Goal: Find specific fact: Find specific fact

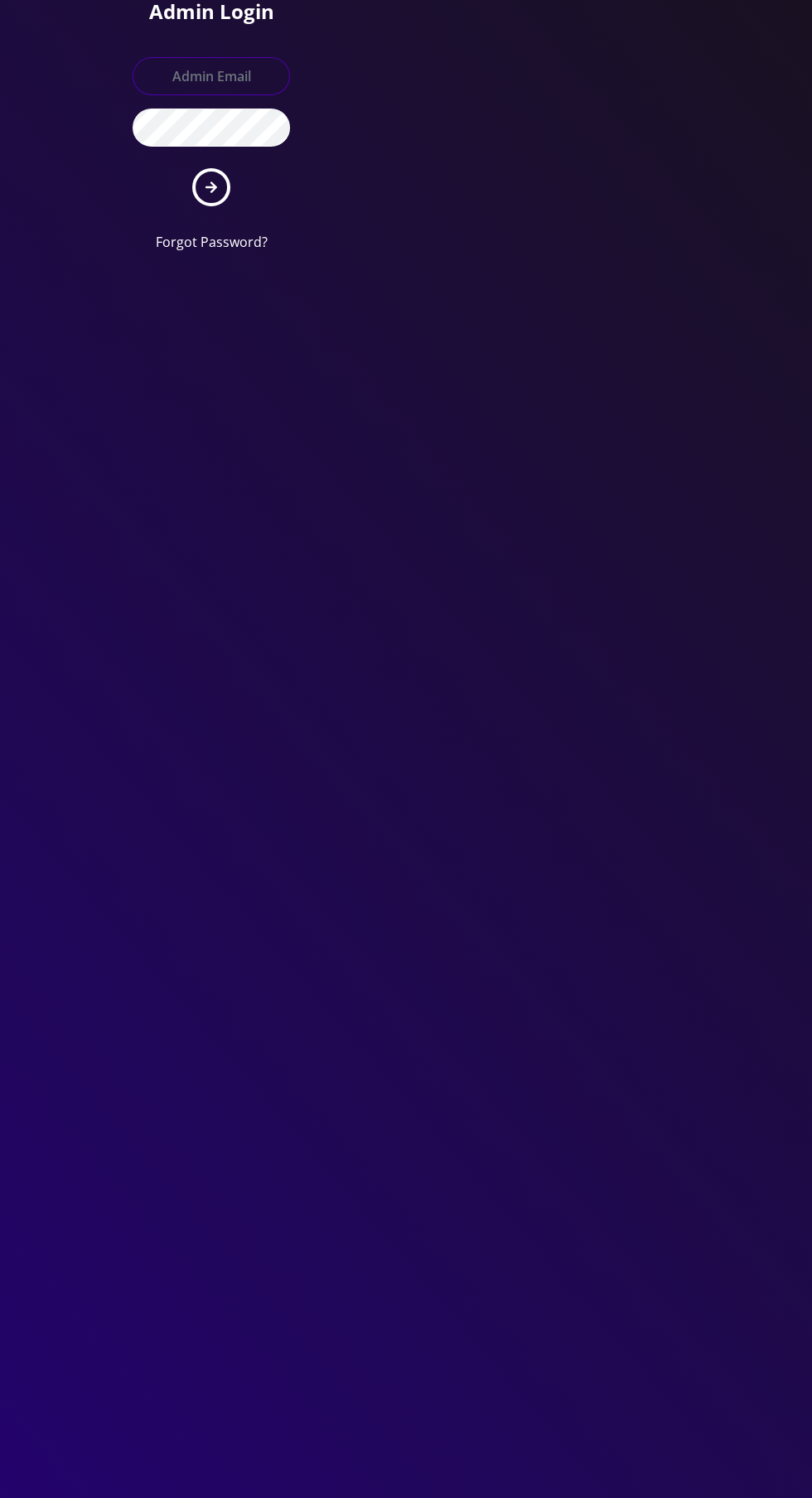
click at [206, 71] on input "text" at bounding box center [211, 76] width 157 height 38
type input "[EMAIL_ADDRESS][DOMAIN_NAME]"
click at [192, 168] on button "submit" at bounding box center [211, 187] width 38 height 38
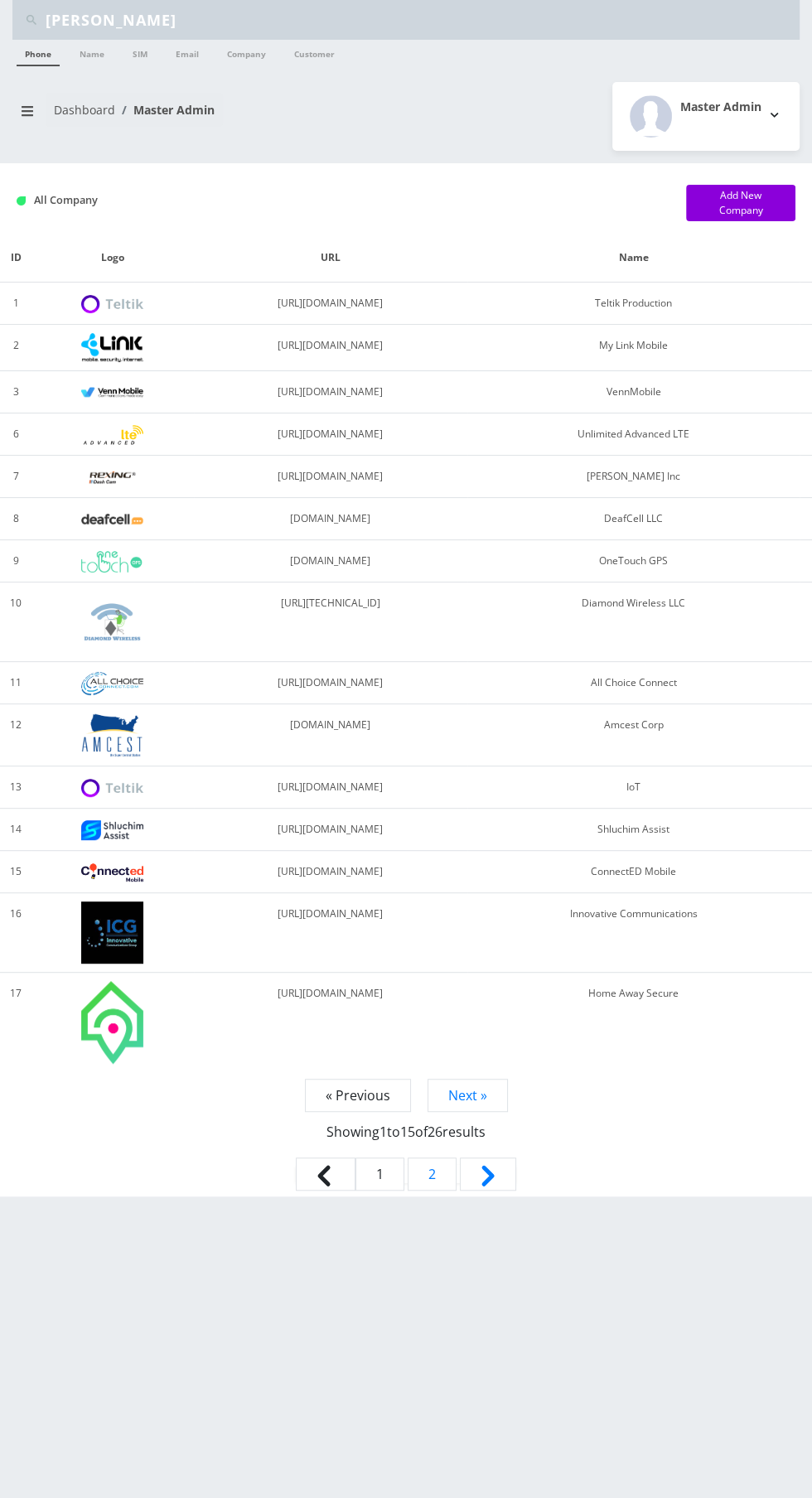
click at [184, 29] on input "Daniel t" at bounding box center [420, 19] width 750 height 31
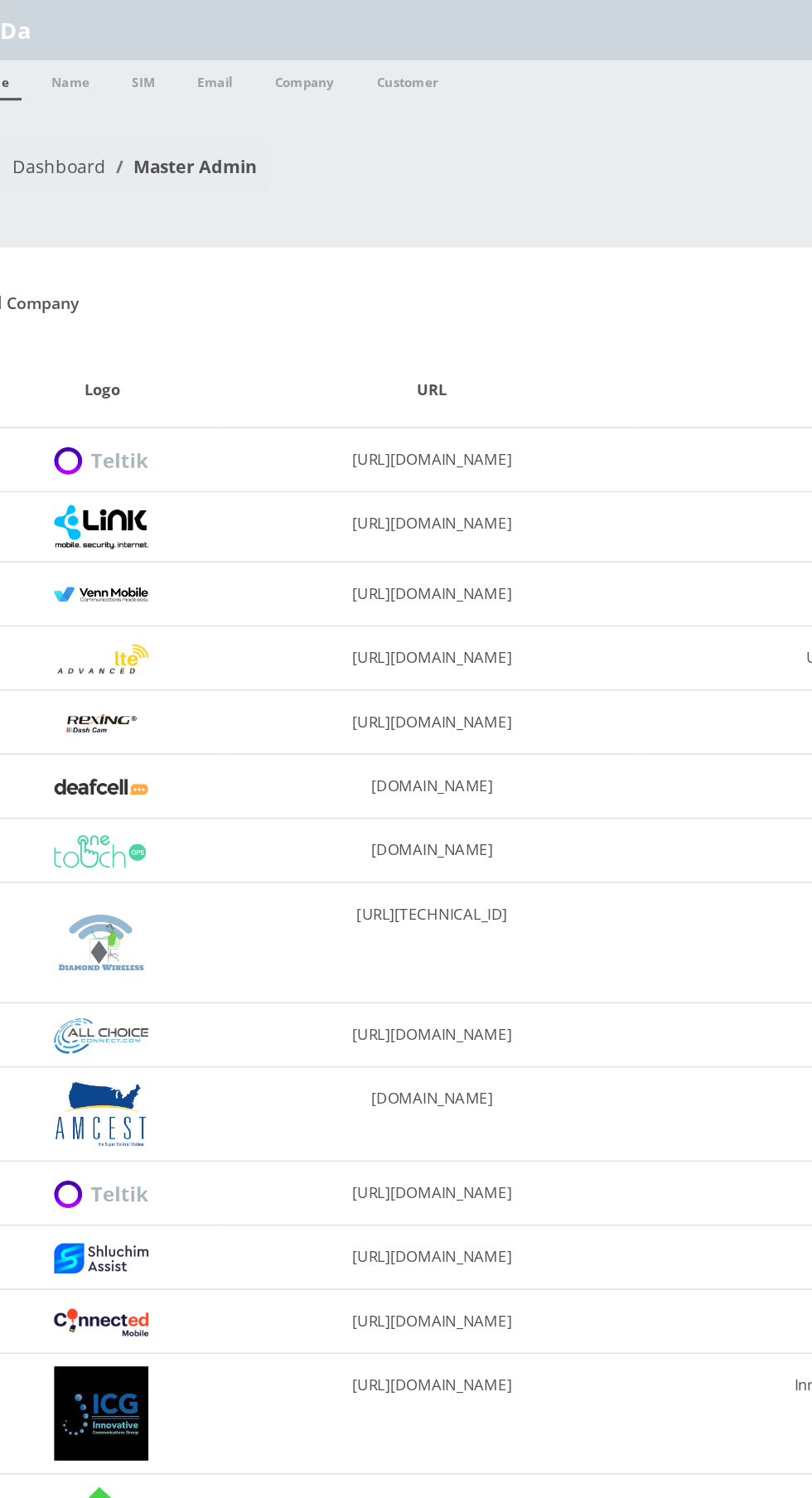
type input "D"
type input "[PERSON_NAME]"
click at [100, 46] on link "Name" at bounding box center [92, 53] width 41 height 27
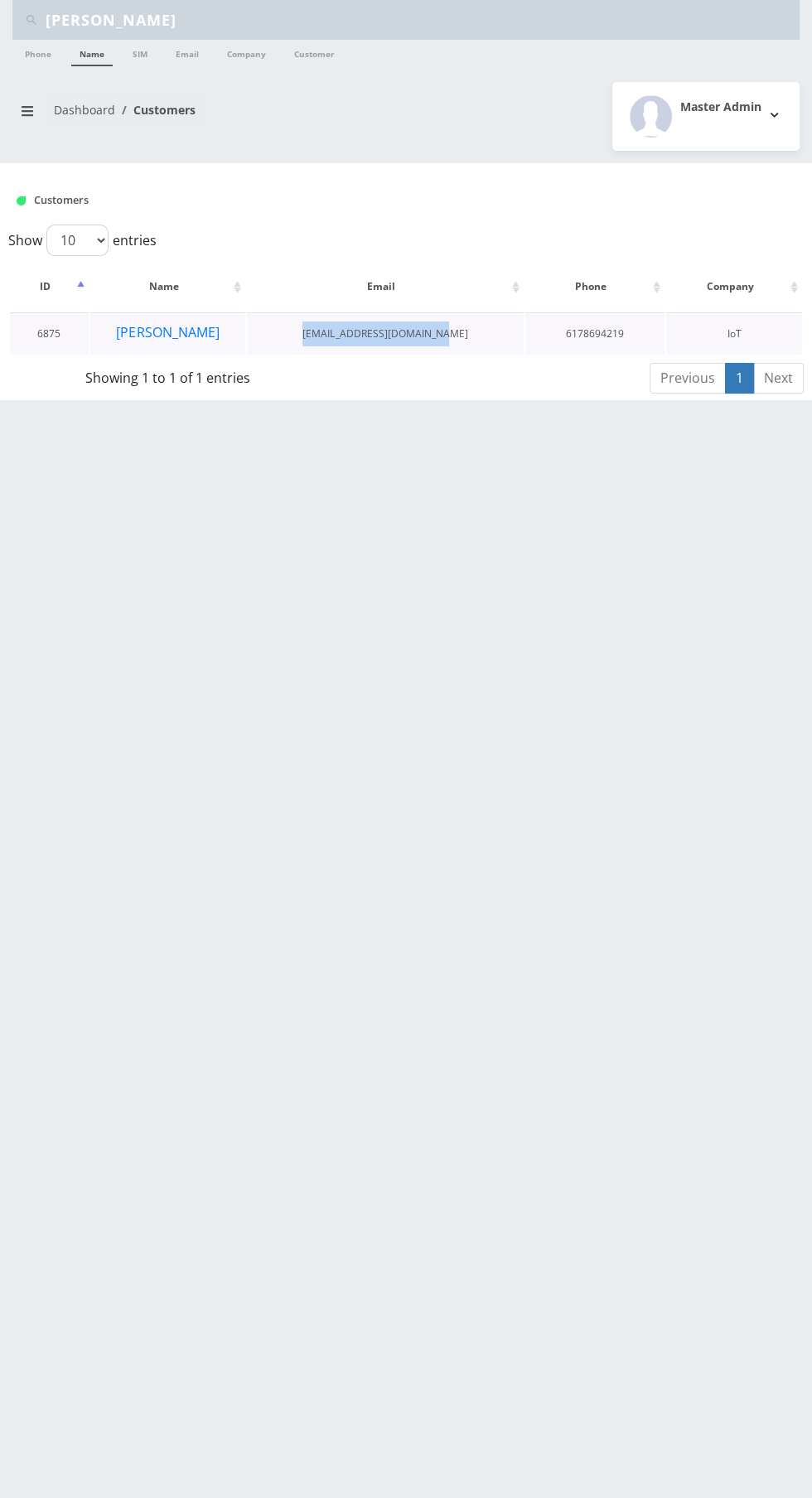
click at [386, 348] on td "[EMAIL_ADDRESS][DOMAIN_NAME]" at bounding box center [385, 334] width 277 height 42
copy td "[EMAIL_ADDRESS][DOMAIN_NAME]"
